Goal: Task Accomplishment & Management: Use online tool/utility

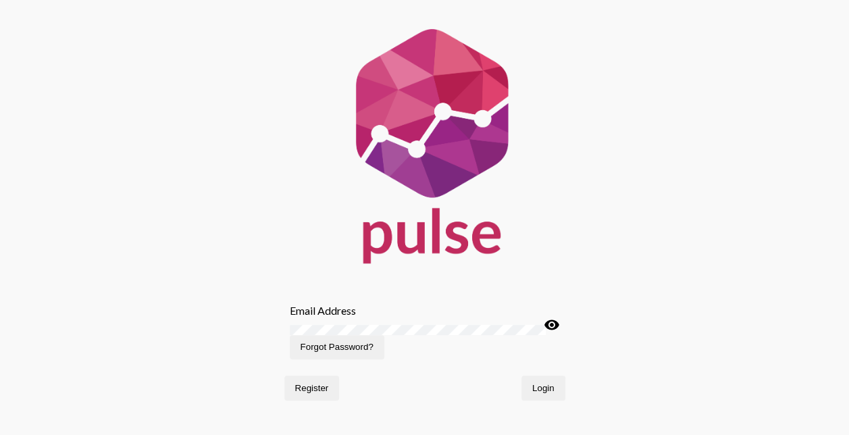
click at [369, 317] on input "Email Address" at bounding box center [425, 310] width 270 height 13
click at [521, 375] on button "Login" at bounding box center [543, 387] width 44 height 24
click at [346, 317] on input "hboecking" at bounding box center [425, 310] width 270 height 13
type input "[EMAIL_ADDRESS][DOMAIN_NAME]"
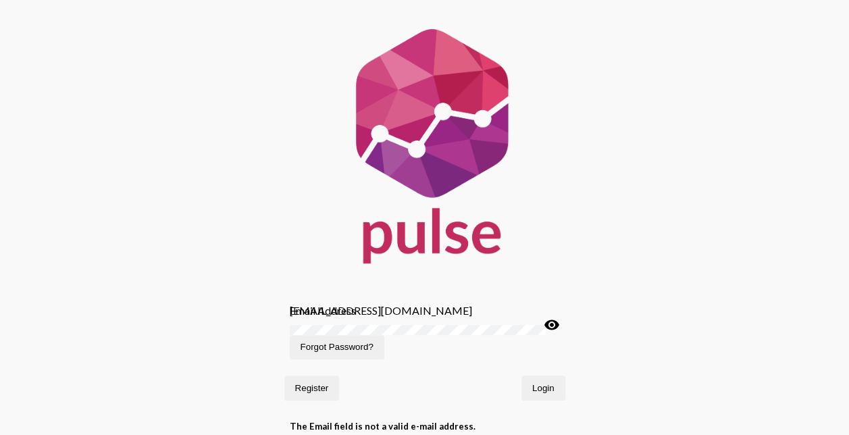
click at [521, 375] on button "Login" at bounding box center [543, 387] width 44 height 24
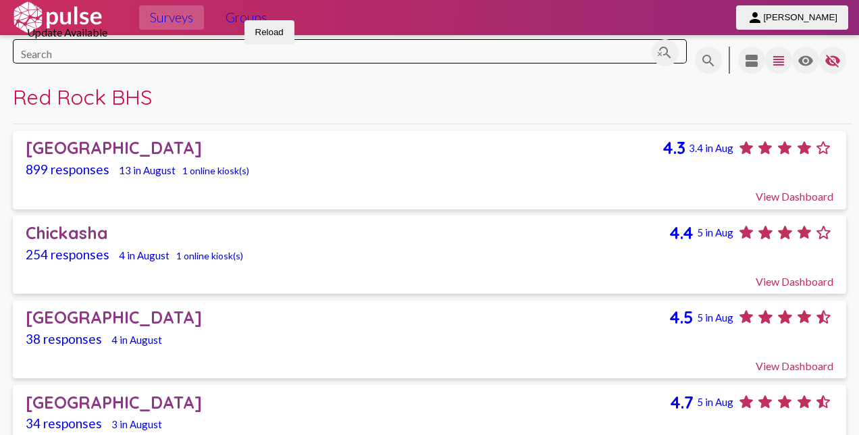
click at [284, 37] on span "Reload" at bounding box center [269, 32] width 28 height 10
